Goal: Obtain resource: Download file/media

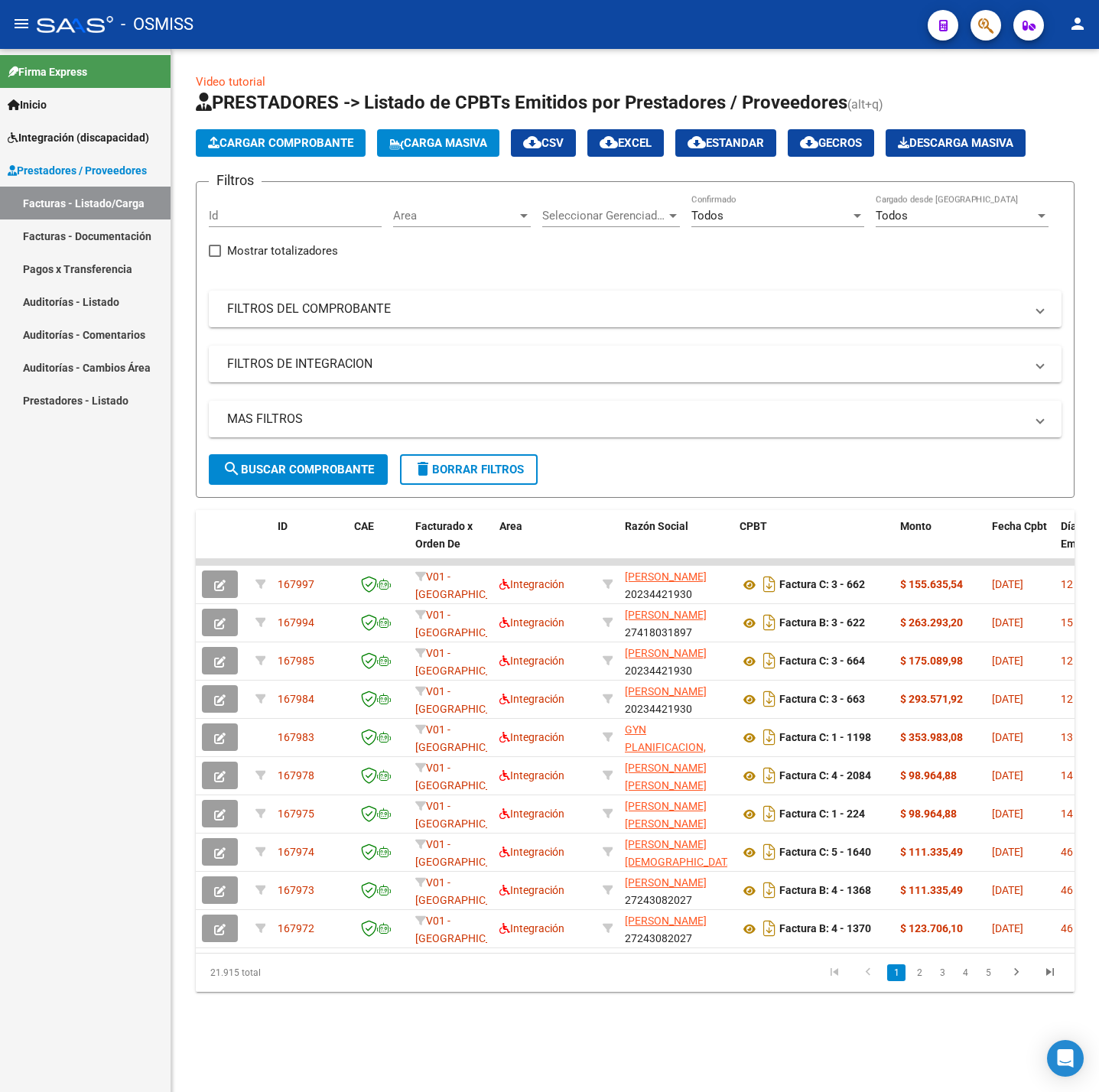
click at [441, 474] on span "delete Borrar Filtros" at bounding box center [468, 470] width 110 height 13
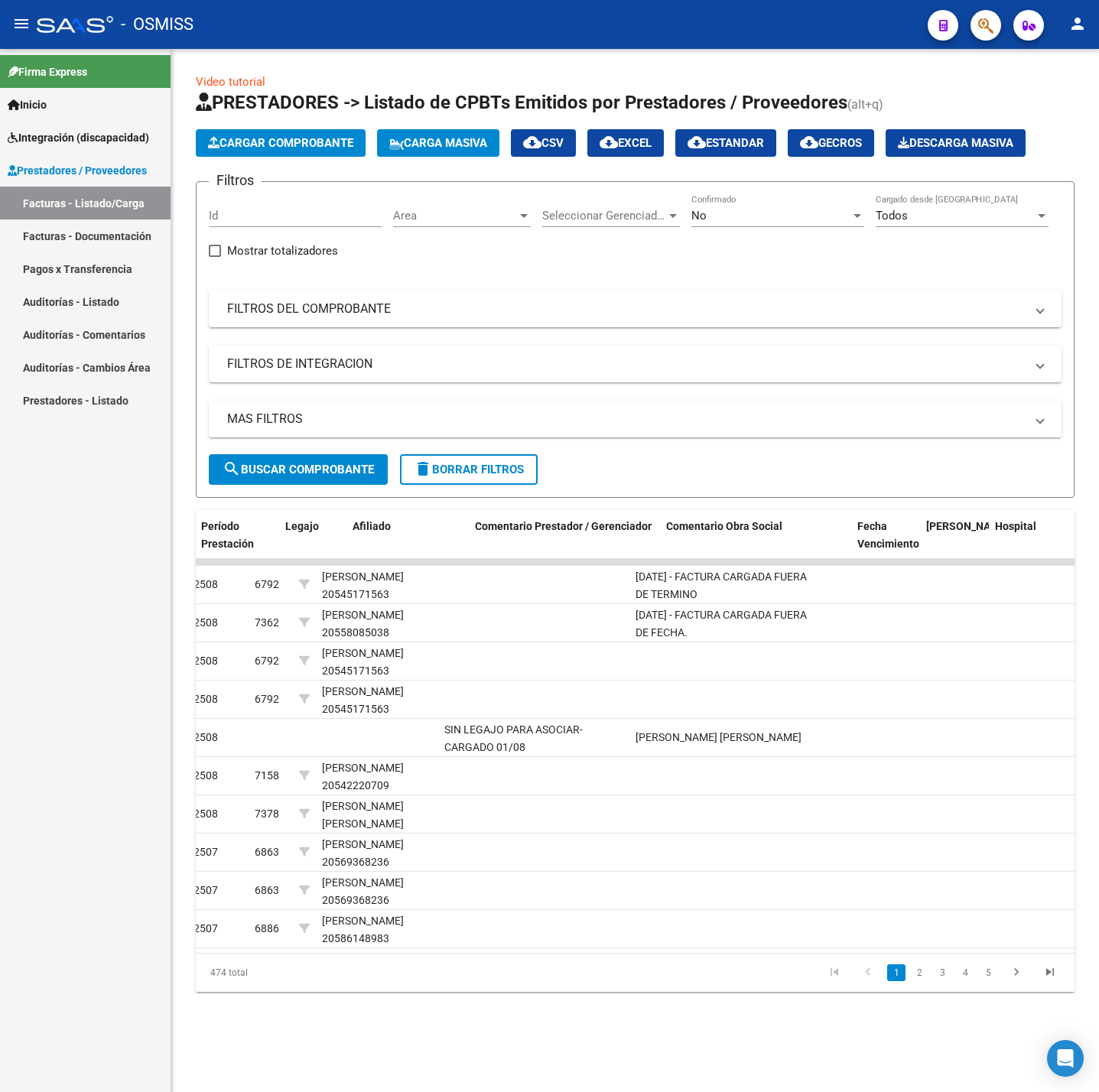
scroll to position [0, 2103]
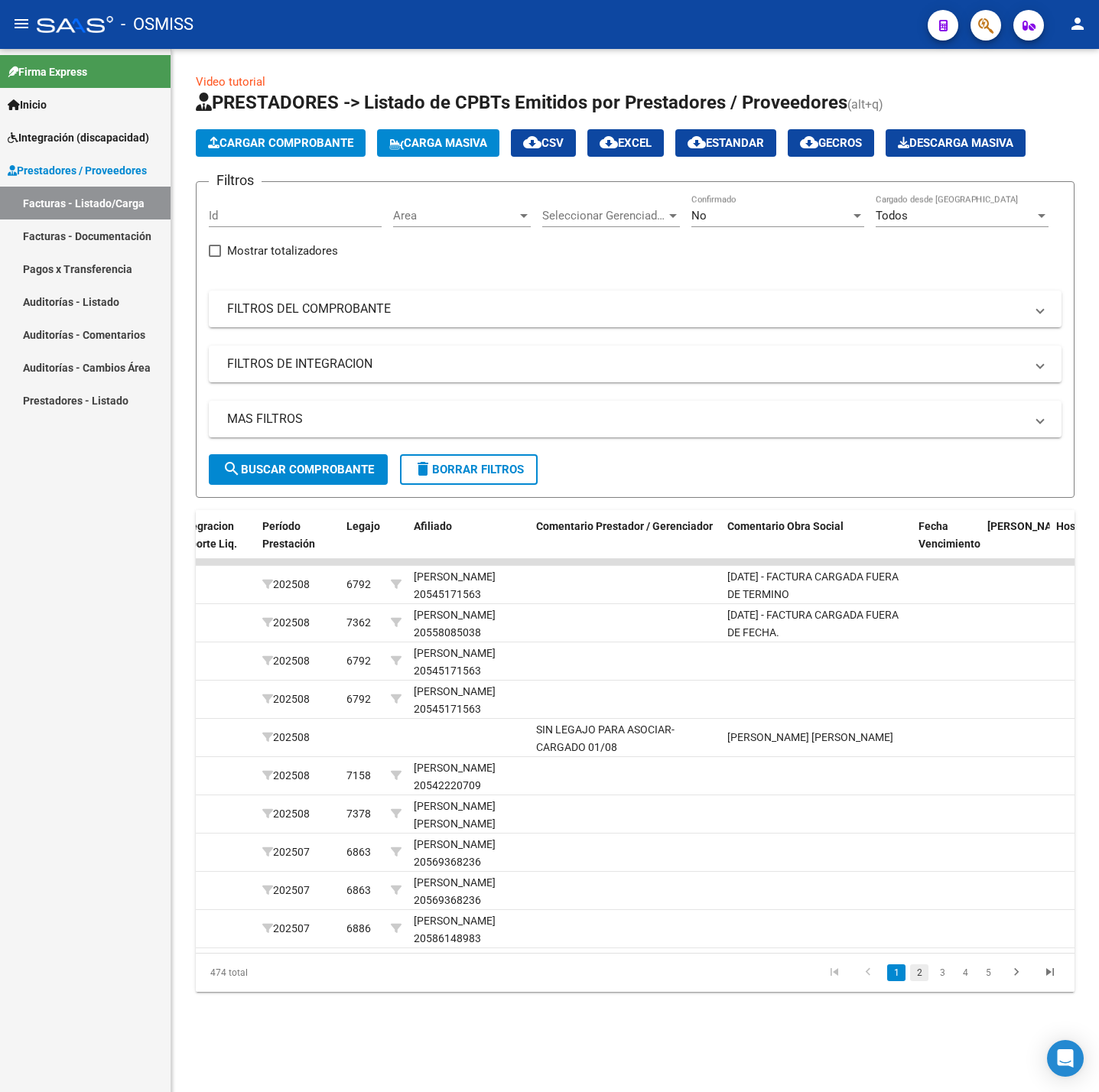
click at [914, 981] on link "2" at bounding box center [919, 973] width 18 height 17
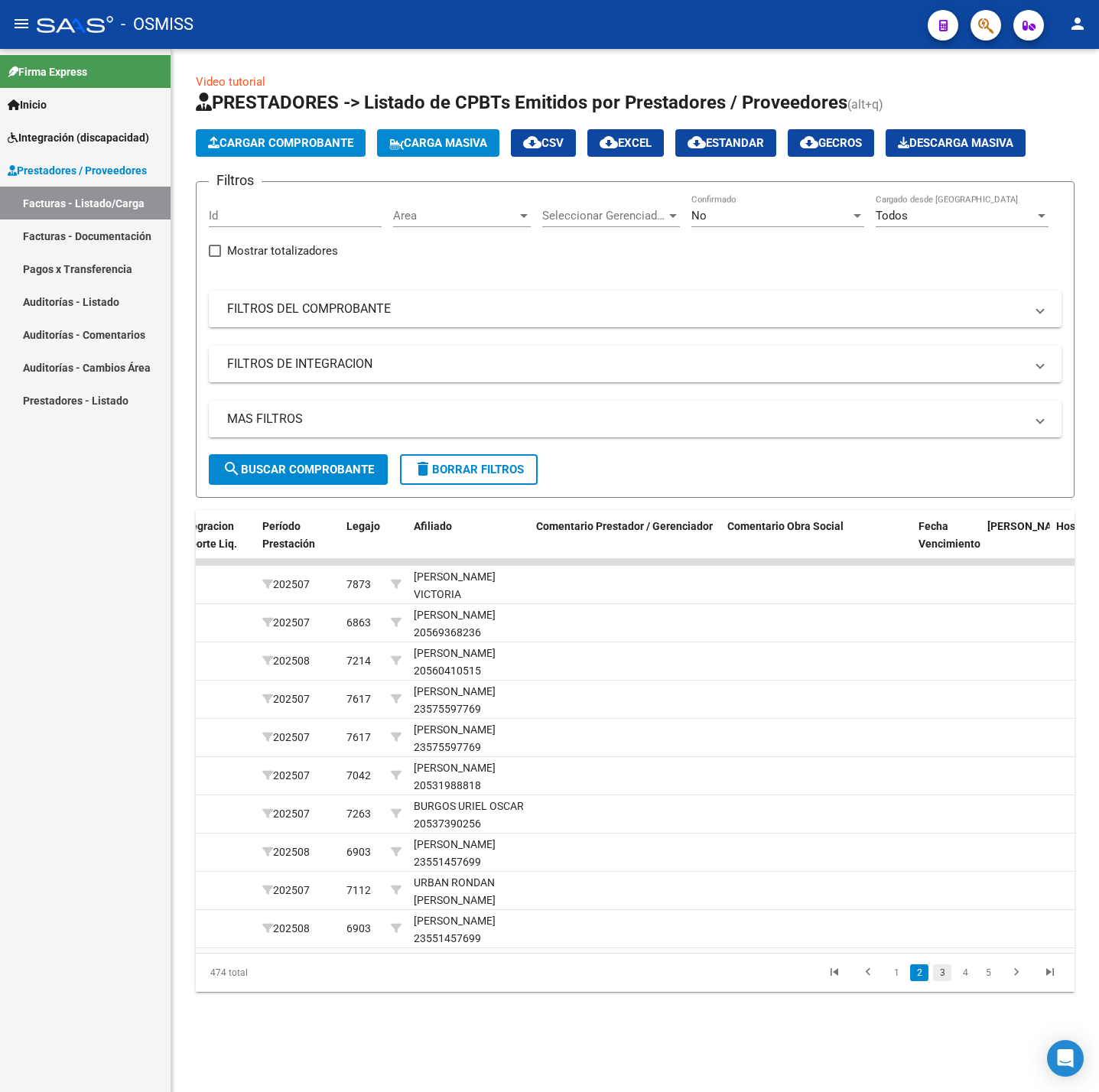
click at [935, 981] on link "3" at bounding box center [941, 973] width 18 height 17
click at [958, 981] on link "4" at bounding box center [964, 973] width 18 height 17
click at [970, 981] on link "5" at bounding box center [964, 973] width 18 height 17
click at [970, 981] on link "6" at bounding box center [964, 973] width 18 height 17
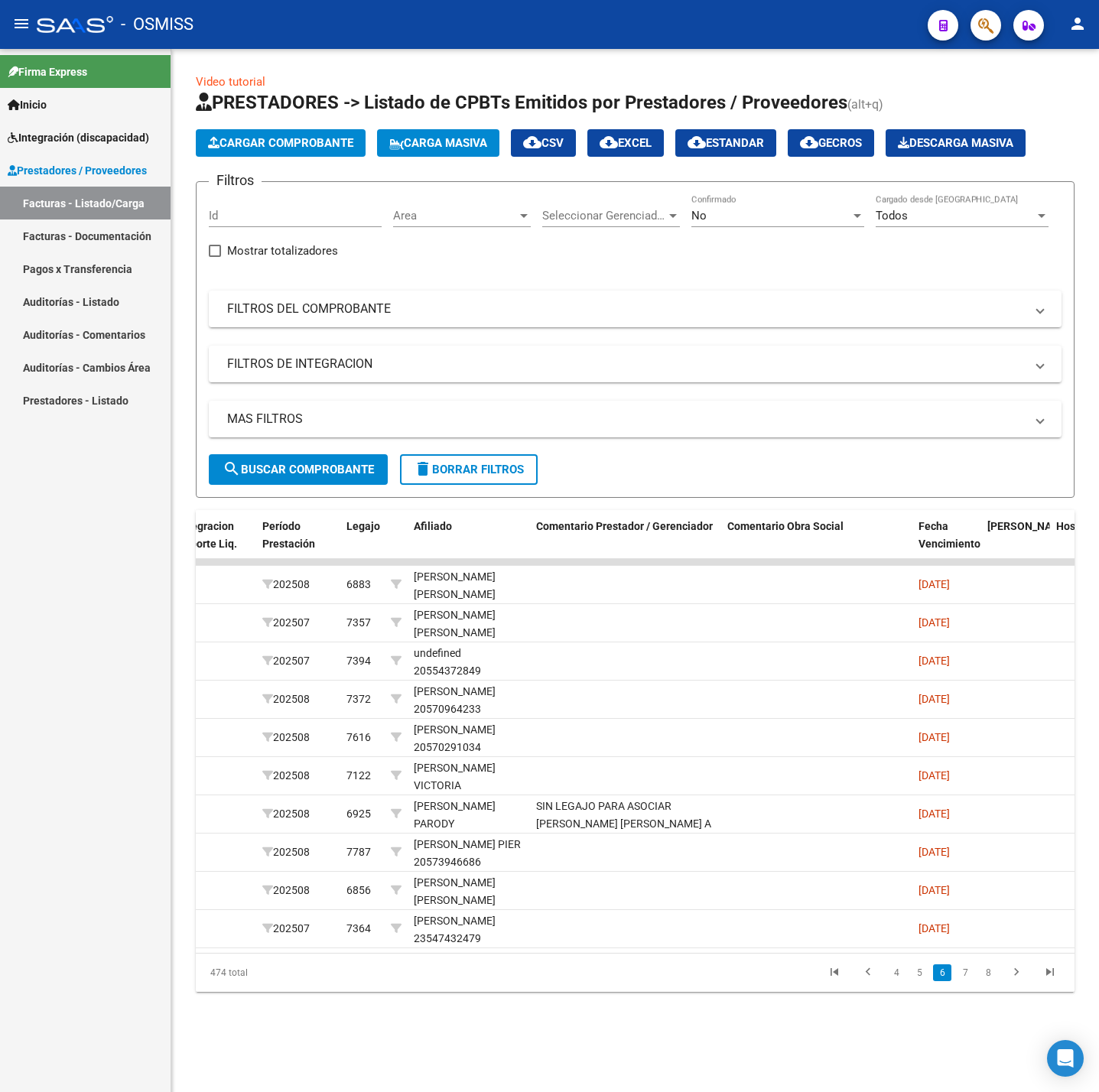
click at [970, 981] on link "7" at bounding box center [964, 973] width 18 height 17
click at [970, 981] on link "8" at bounding box center [964, 973] width 18 height 17
click at [970, 981] on link "9" at bounding box center [963, 973] width 18 height 17
click at [970, 981] on link "10" at bounding box center [962, 973] width 20 height 17
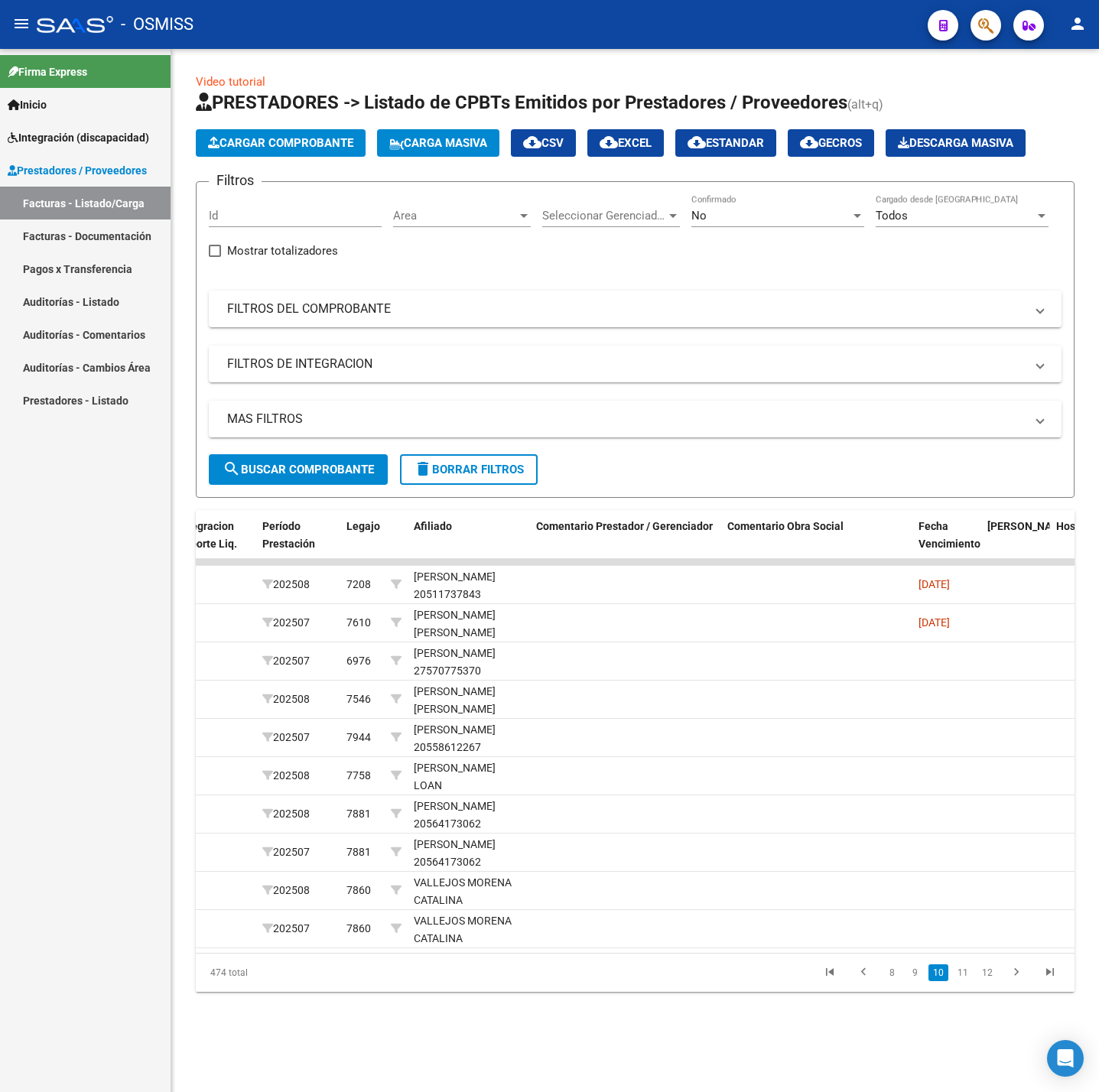
click at [970, 981] on link "11" at bounding box center [962, 973] width 20 height 17
click at [970, 981] on link "12" at bounding box center [962, 973] width 20 height 17
click at [970, 981] on link "13" at bounding box center [962, 973] width 20 height 17
click at [970, 981] on link "14" at bounding box center [962, 973] width 20 height 17
click at [970, 981] on link "15" at bounding box center [962, 973] width 20 height 17
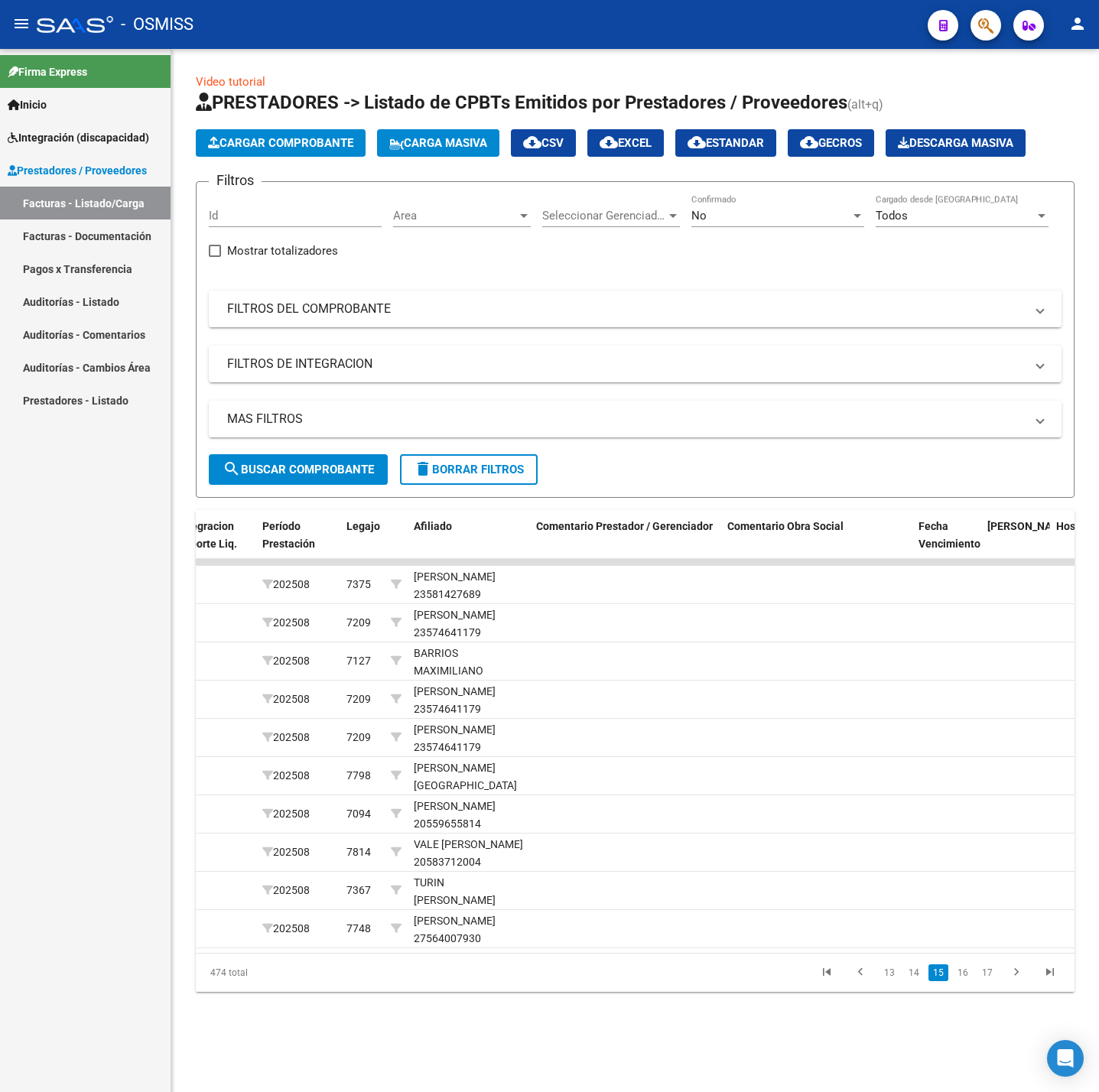
click at [970, 981] on link "16" at bounding box center [962, 973] width 20 height 17
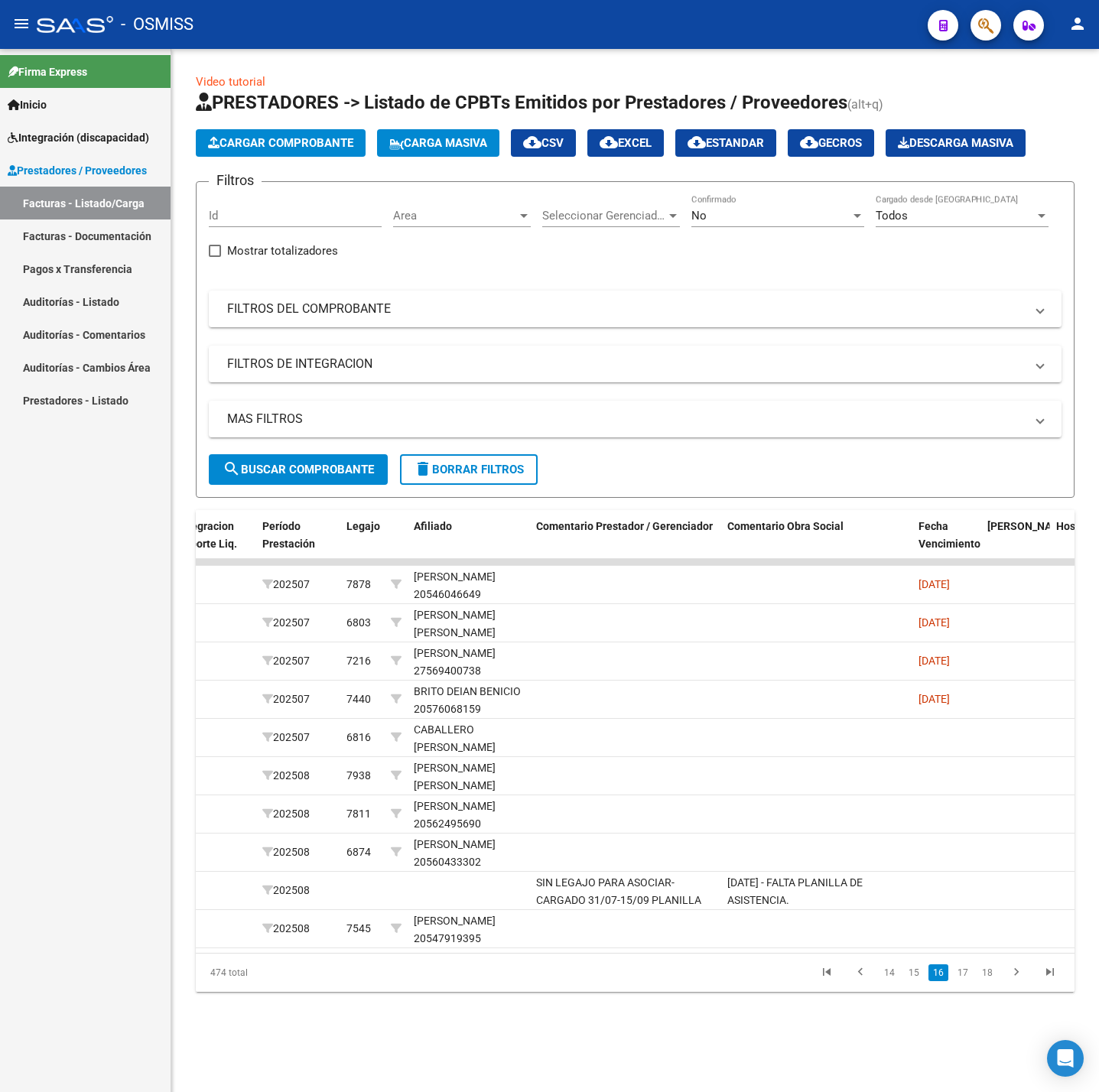
click at [970, 981] on link "17" at bounding box center [962, 973] width 20 height 17
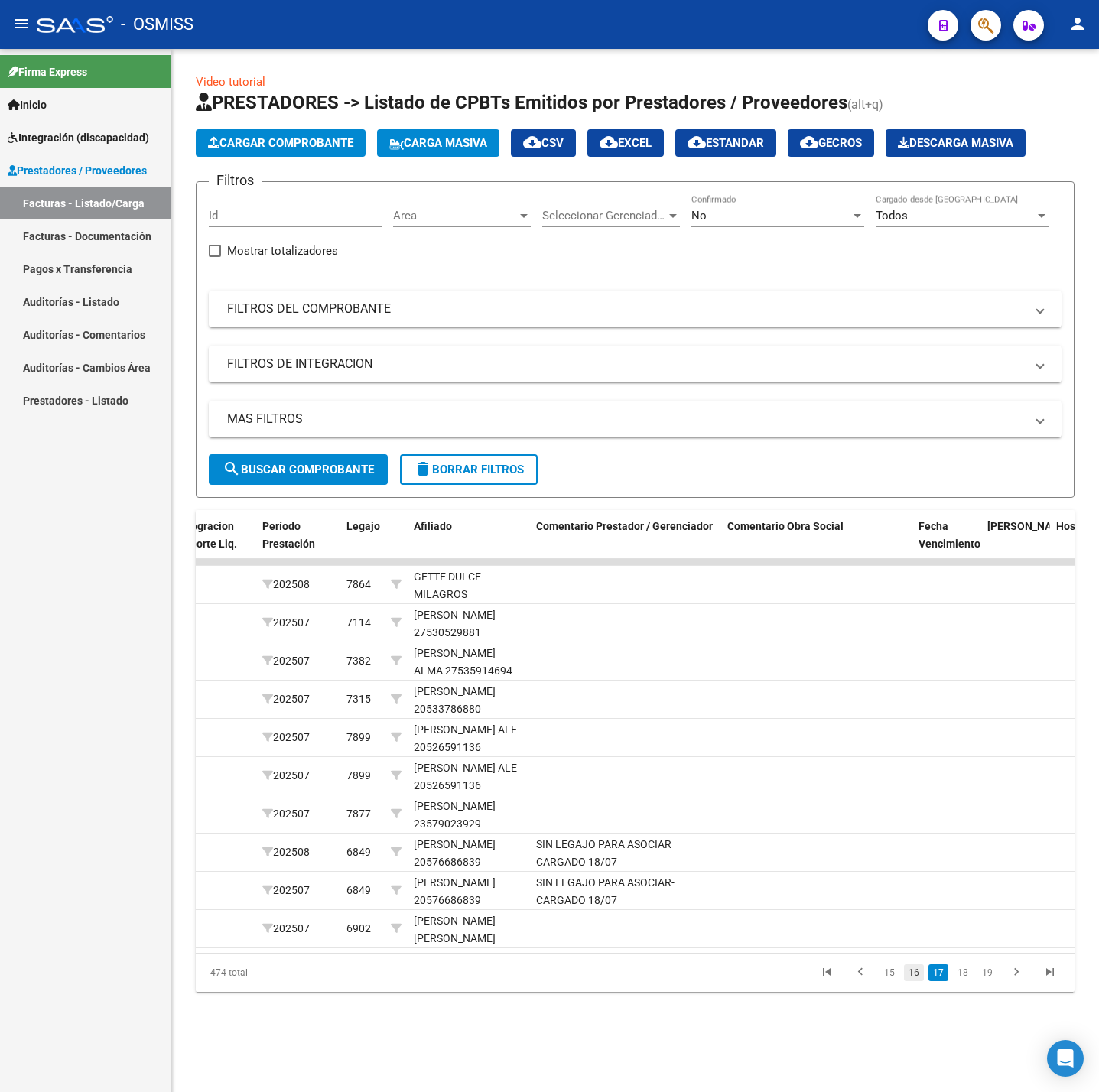
click at [918, 981] on link "16" at bounding box center [914, 973] width 20 height 17
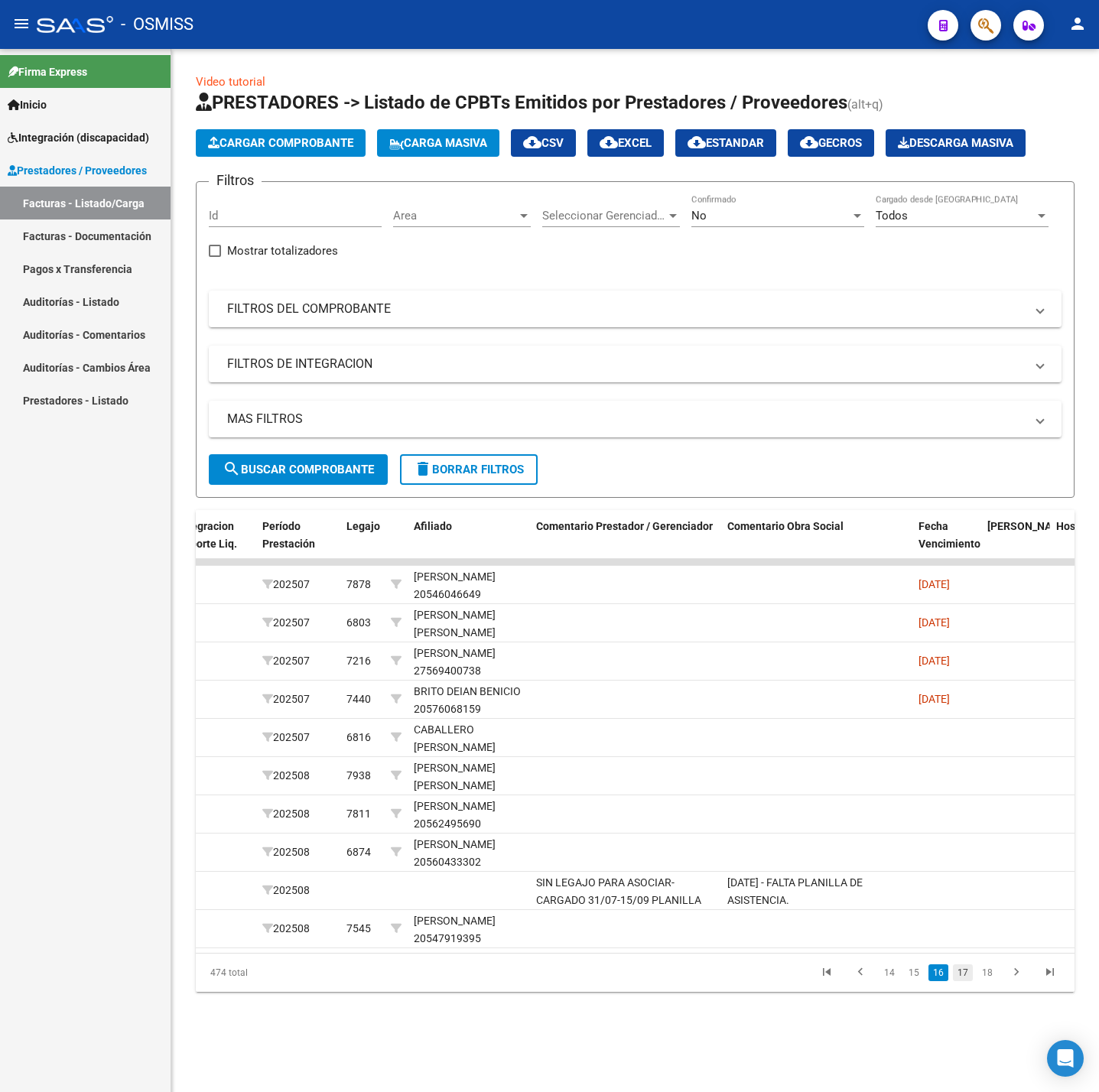
click at [957, 981] on link "17" at bounding box center [962, 973] width 20 height 17
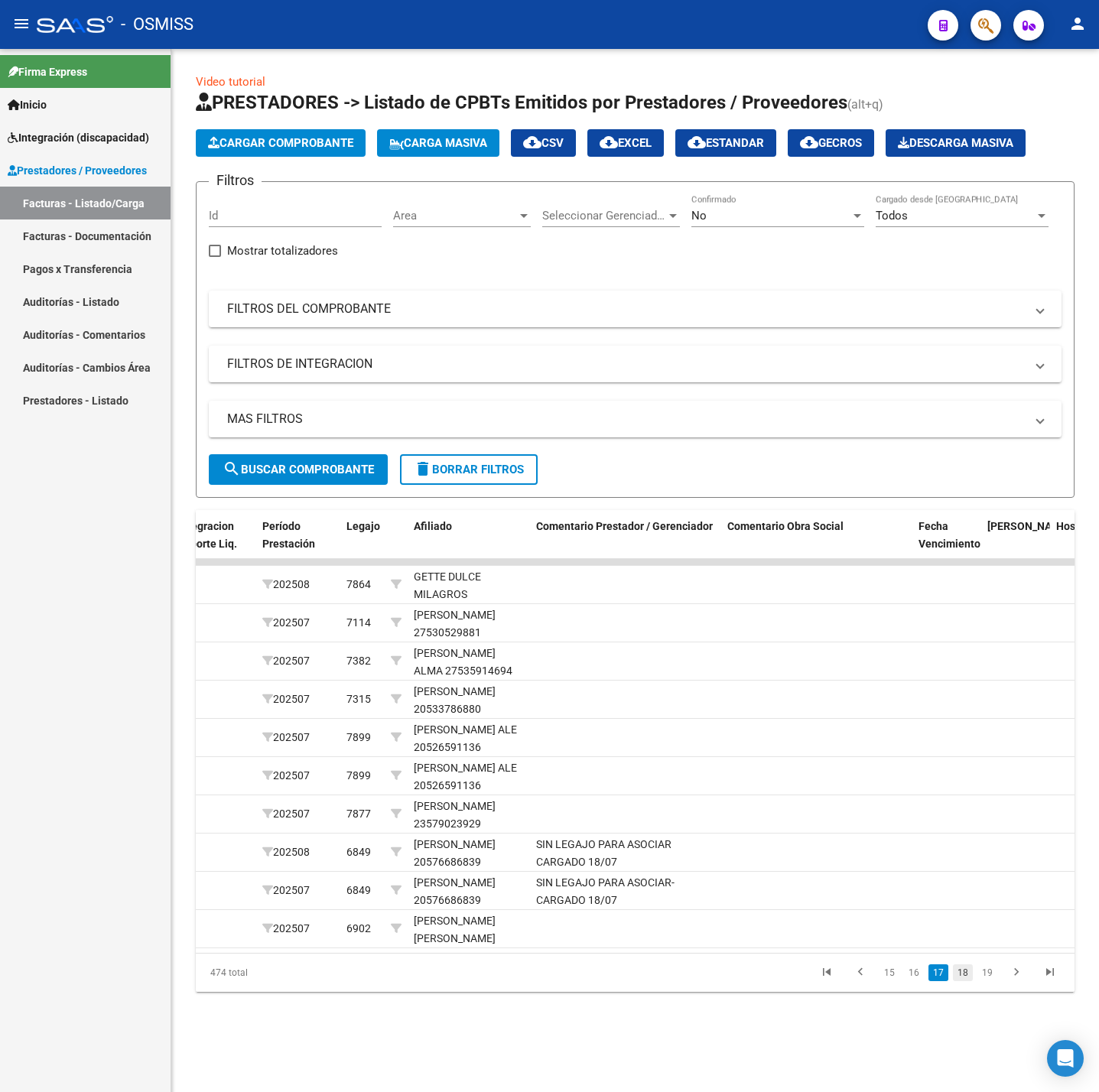
click at [969, 981] on link "18" at bounding box center [962, 973] width 20 height 17
click at [968, 981] on link "19" at bounding box center [962, 973] width 20 height 17
click at [968, 981] on link "20" at bounding box center [962, 973] width 20 height 17
click at [968, 981] on link "21" at bounding box center [962, 973] width 20 height 17
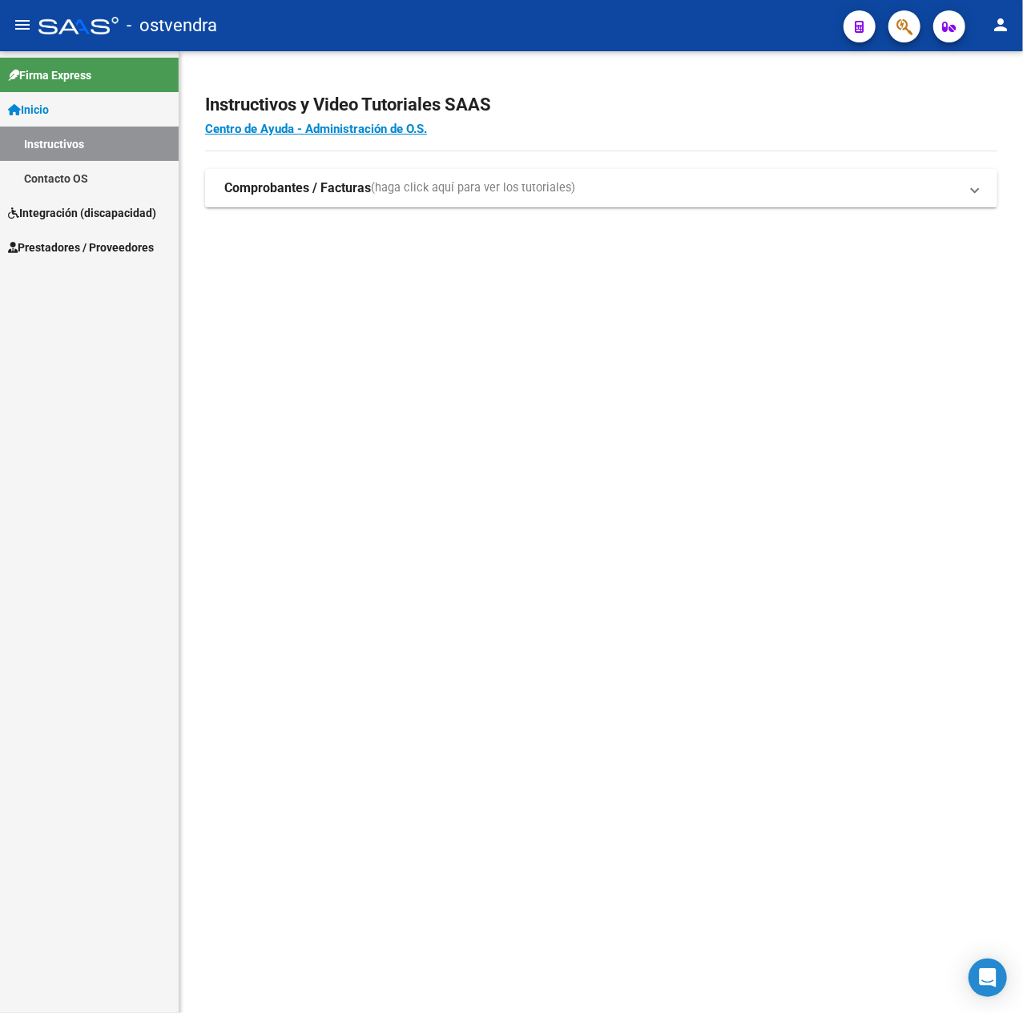
click at [80, 256] on link "Prestadores / Proveedores" at bounding box center [89, 247] width 179 height 34
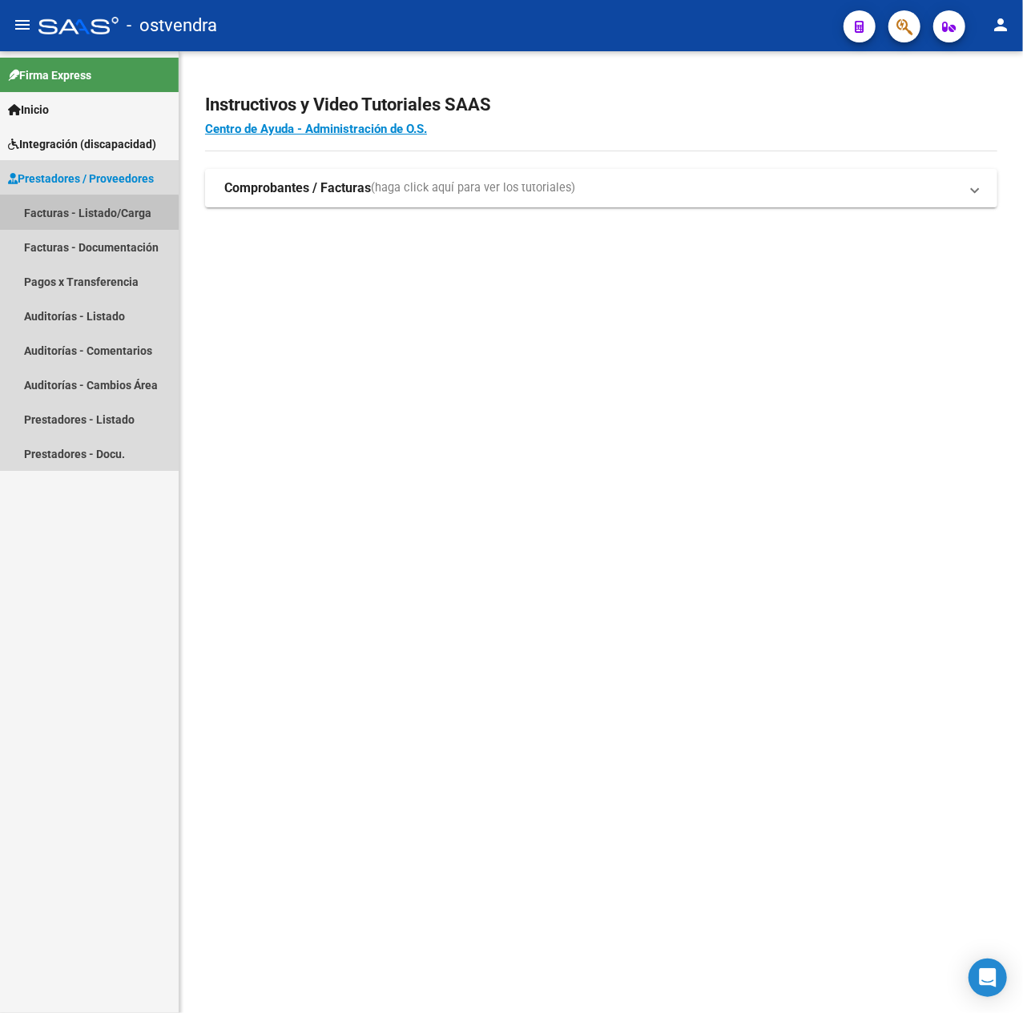
click at [87, 213] on link "Facturas - Listado/Carga" at bounding box center [89, 212] width 179 height 34
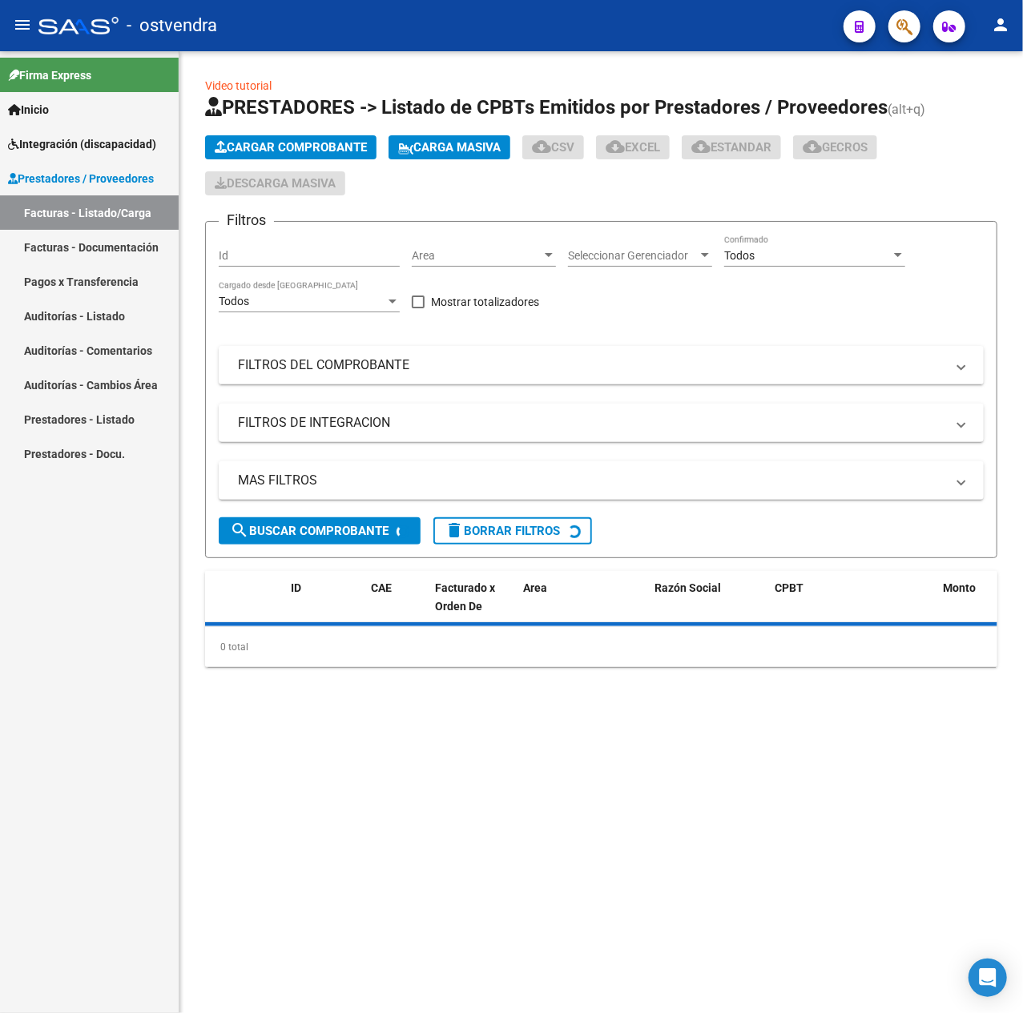
click at [360, 368] on mat-panel-title "FILTROS DEL COMPROBANTE" at bounding box center [591, 365] width 707 height 18
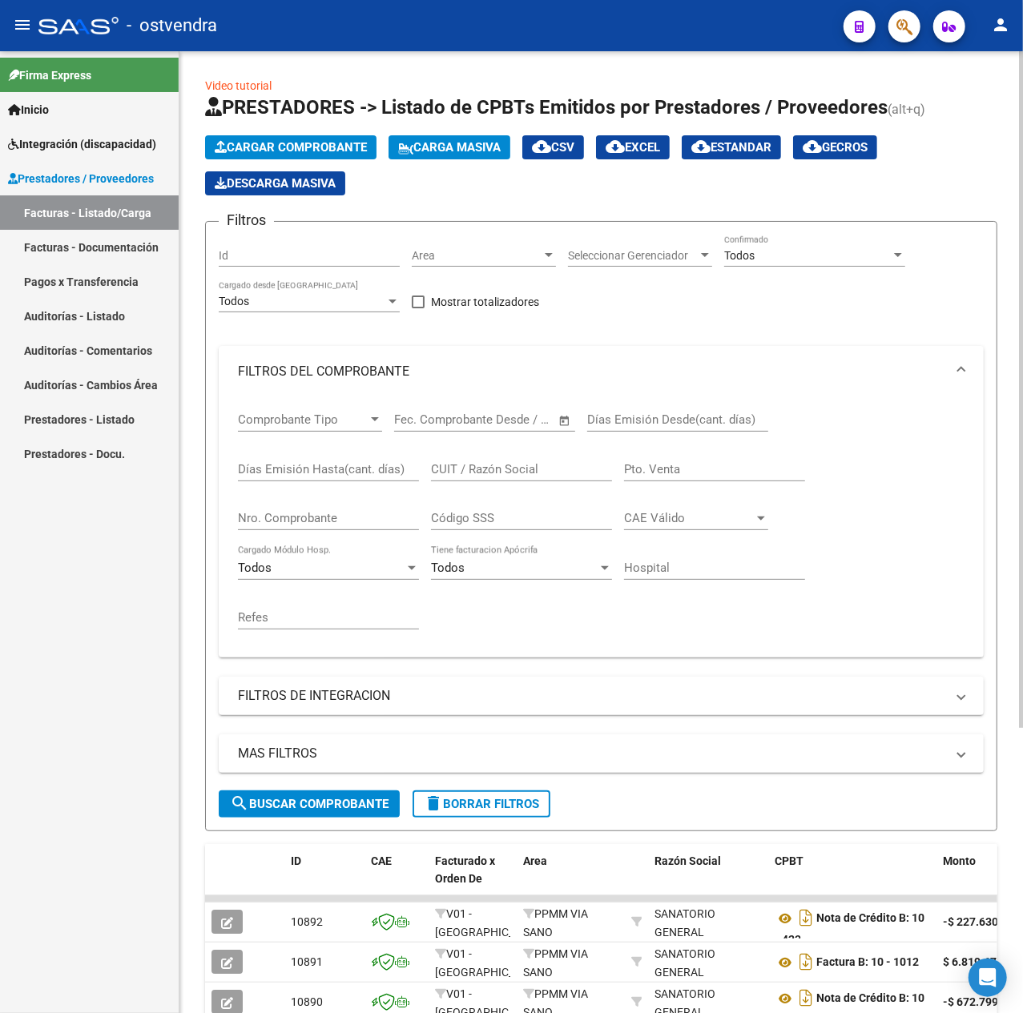
click at [458, 469] on input "CUIT / Razón Social" at bounding box center [521, 469] width 181 height 14
paste input "27244786133"
type input "27244786133"
click at [378, 795] on button "search Buscar Comprobante" at bounding box center [309, 804] width 181 height 27
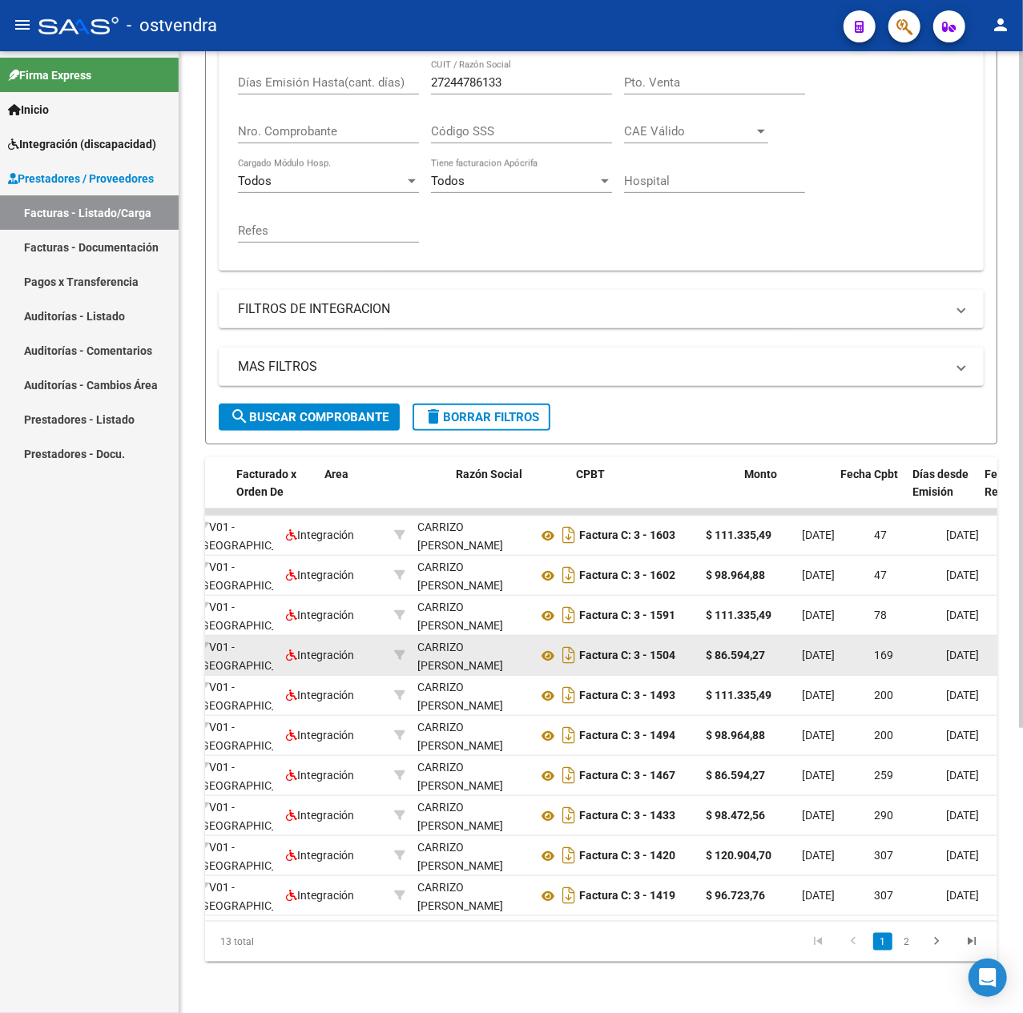
scroll to position [0, 199]
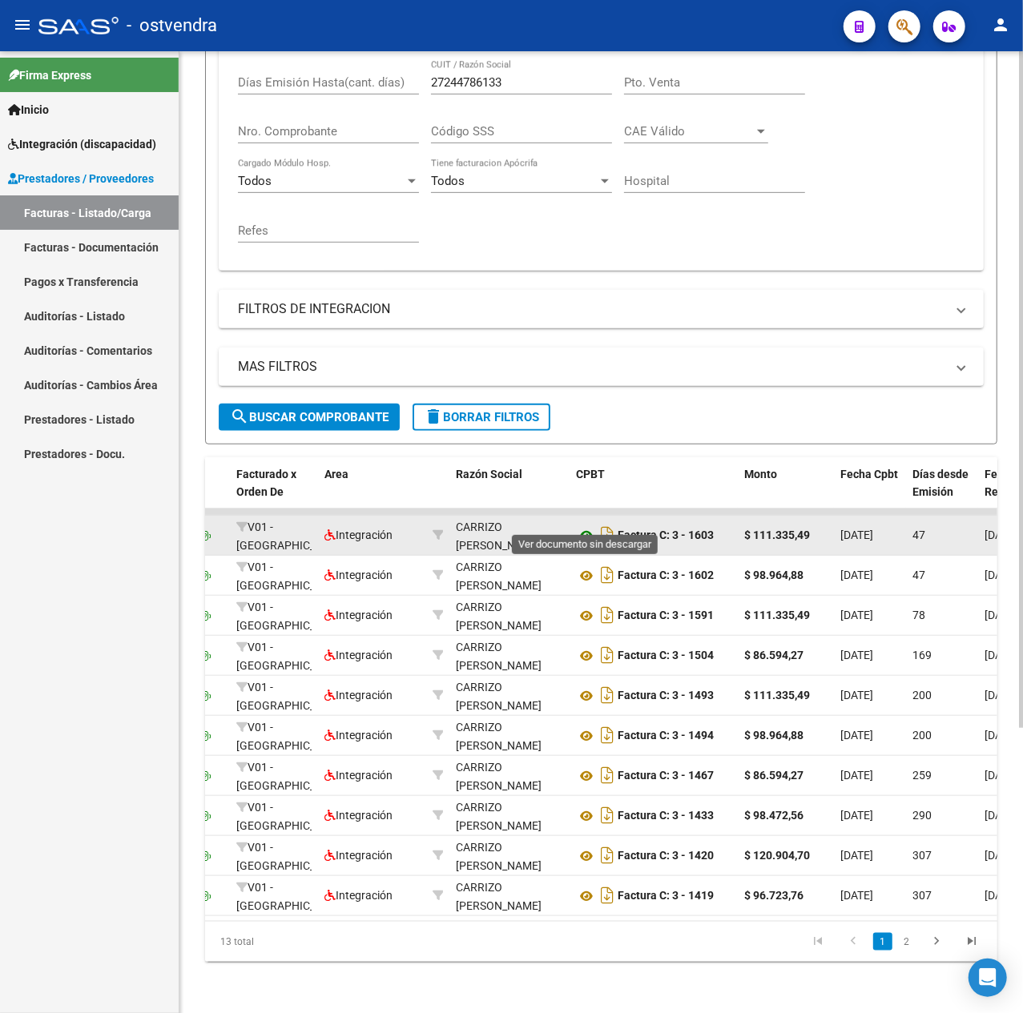
click at [591, 526] on icon at bounding box center [586, 535] width 21 height 19
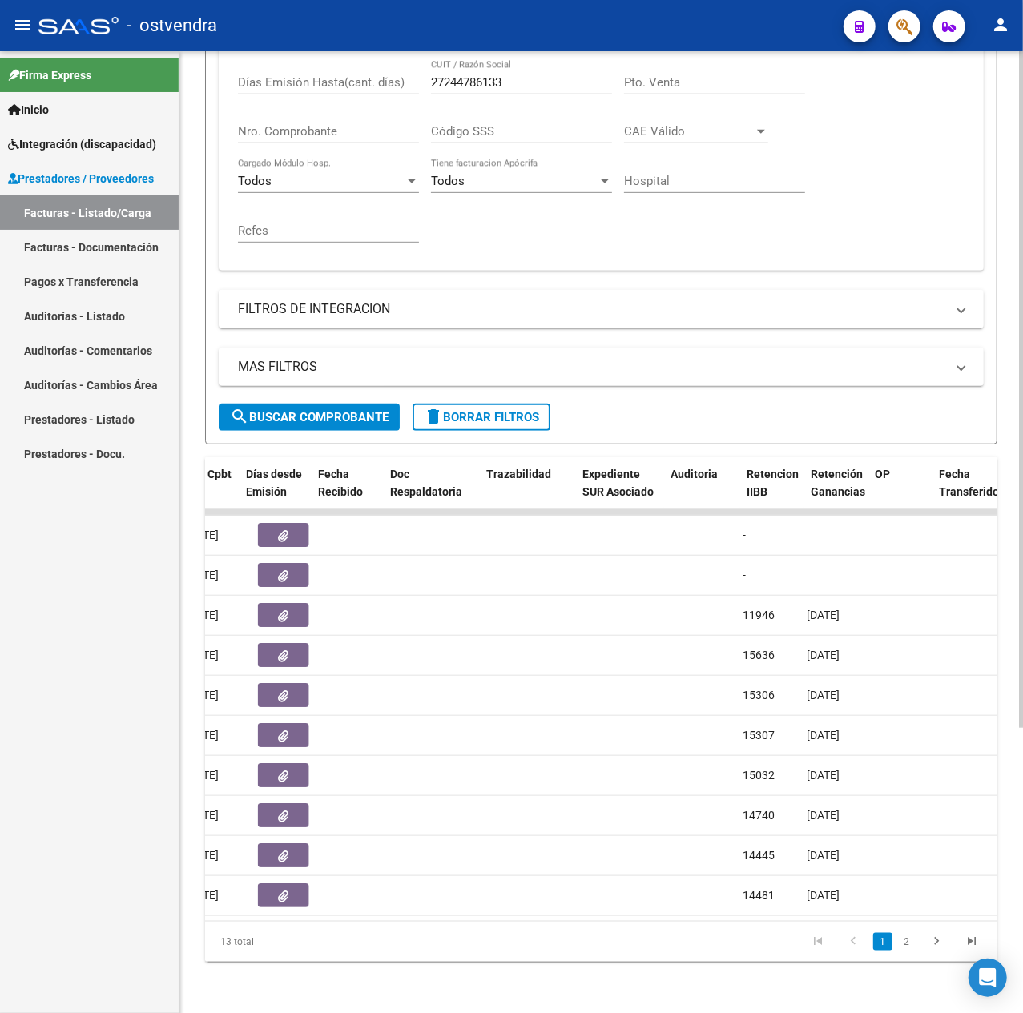
scroll to position [0, 865]
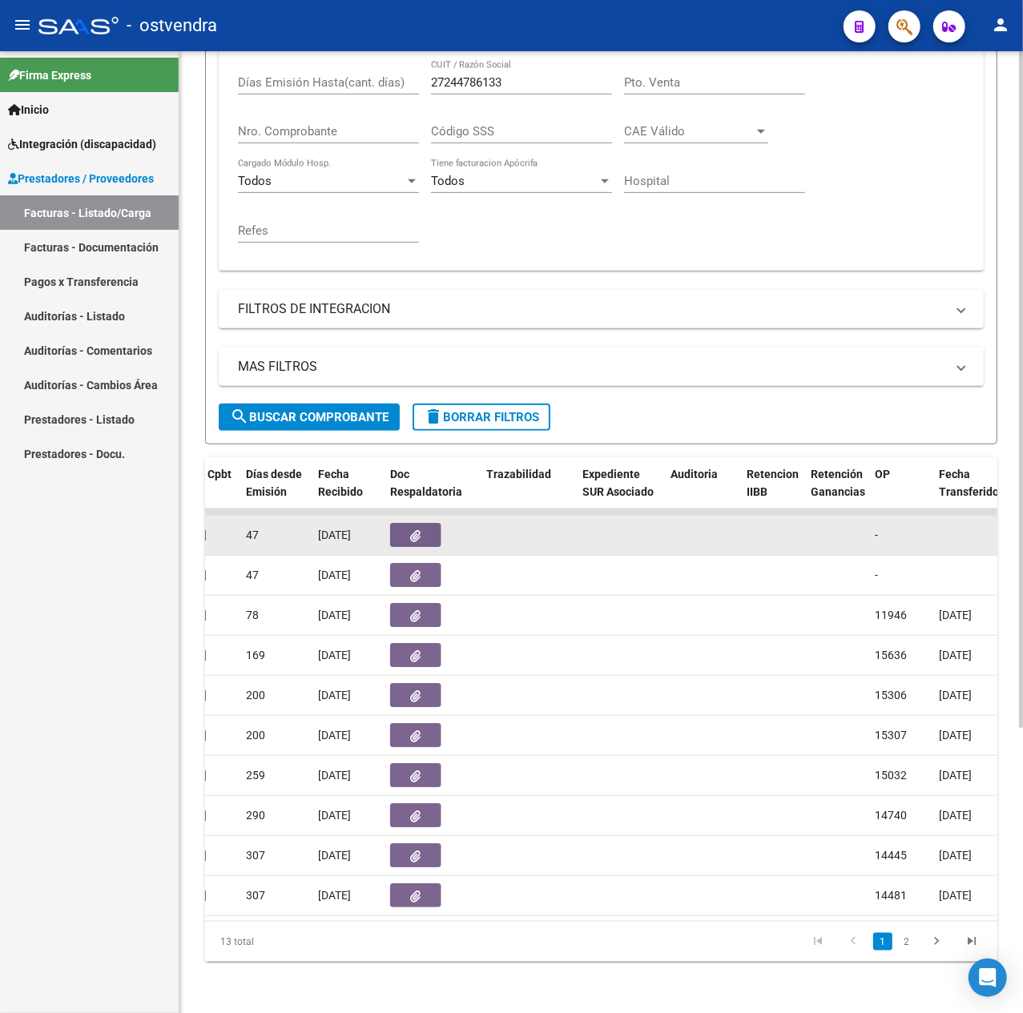
click at [423, 523] on button "button" at bounding box center [415, 535] width 51 height 24
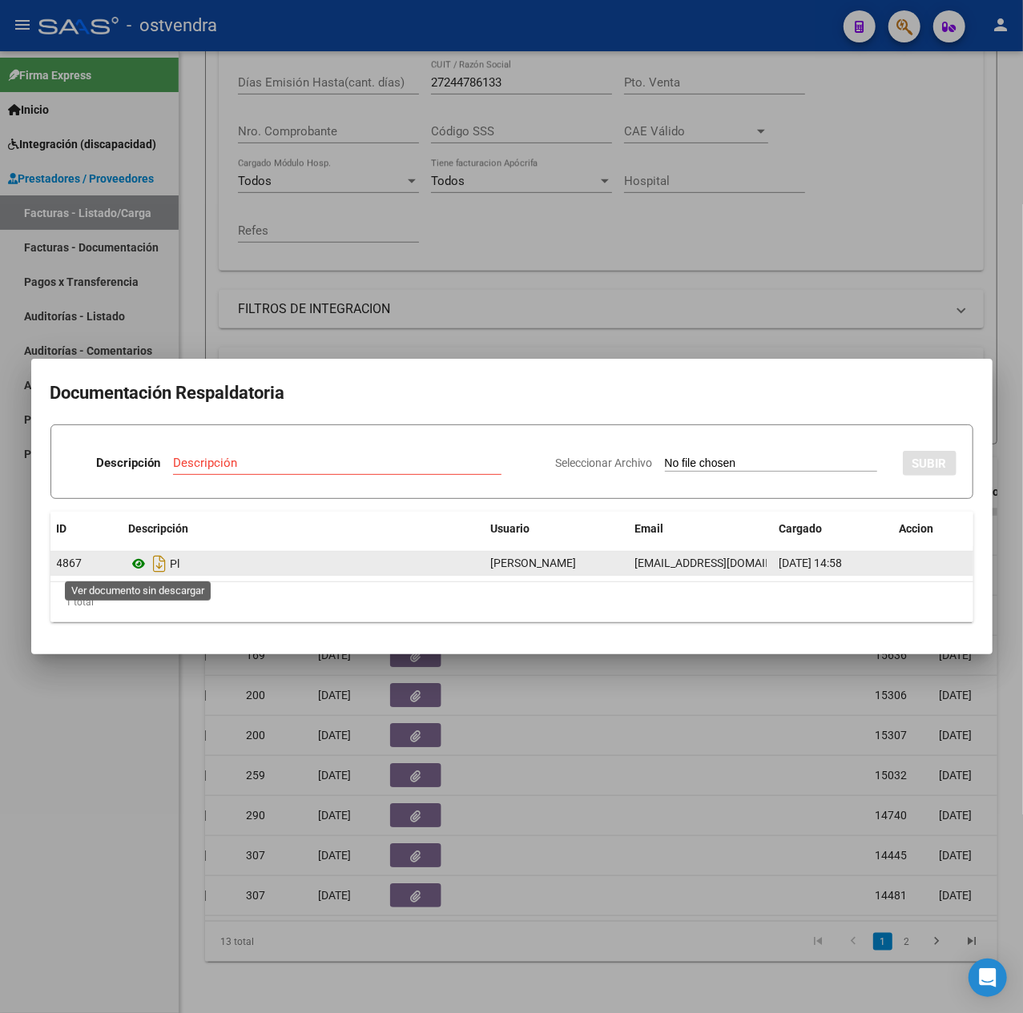
click at [139, 564] on icon at bounding box center [139, 563] width 21 height 19
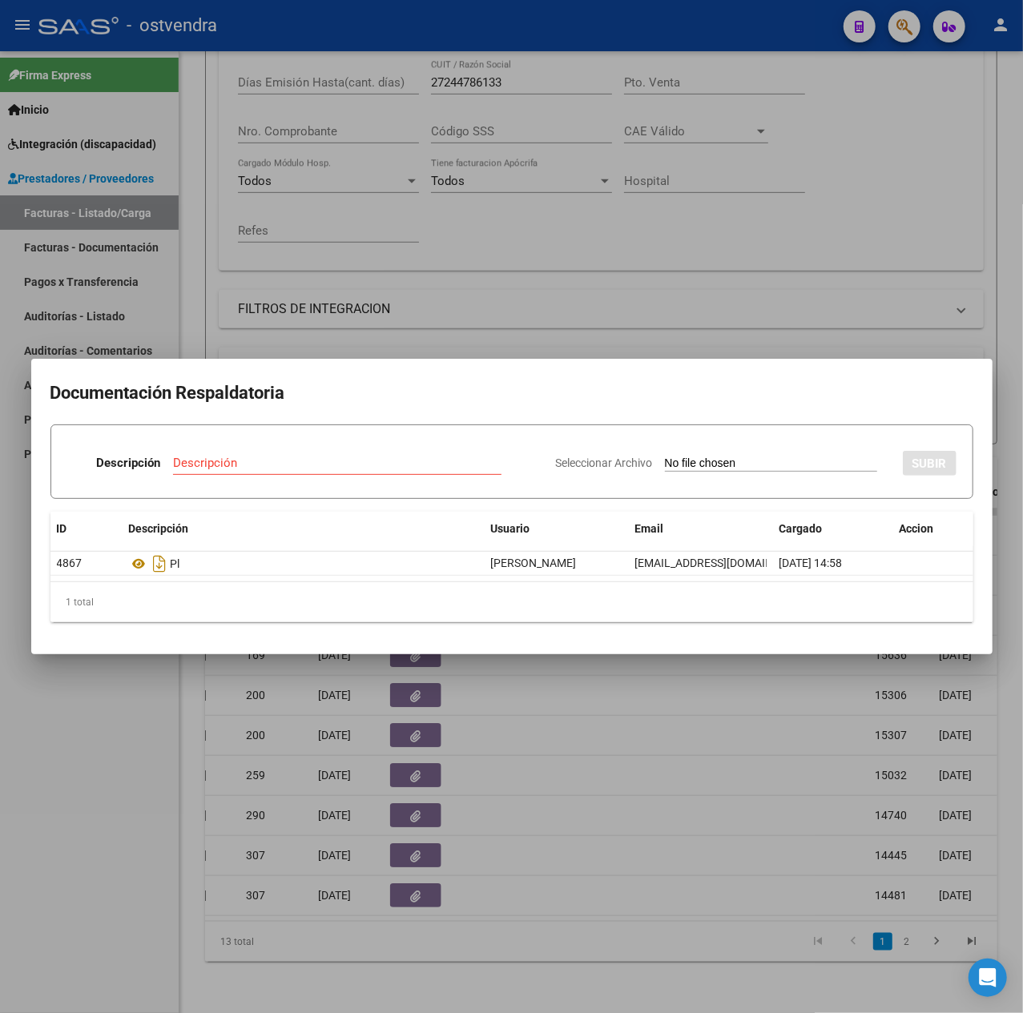
click at [458, 918] on div at bounding box center [511, 506] width 1023 height 1013
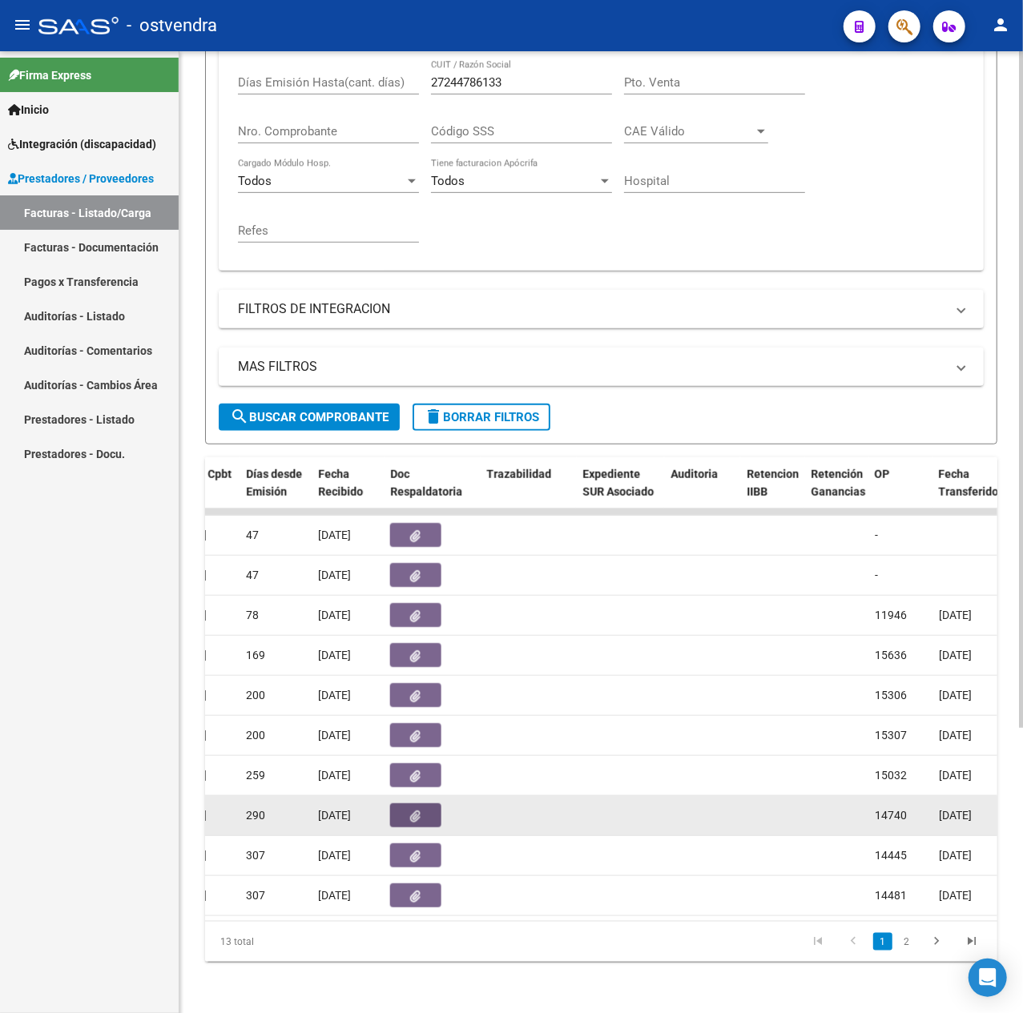
click at [407, 805] on button "button" at bounding box center [415, 815] width 51 height 24
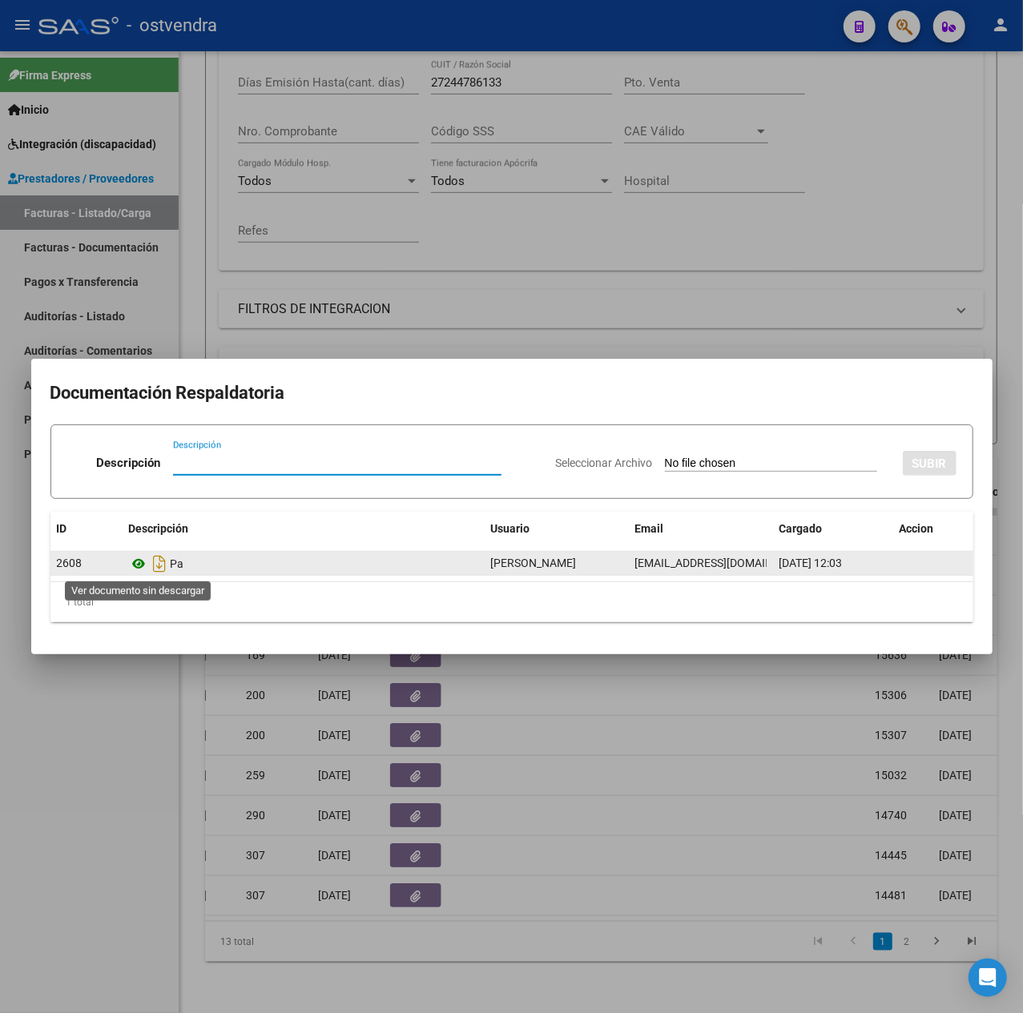
click at [132, 557] on icon at bounding box center [139, 563] width 21 height 19
